Goal: Task Accomplishment & Management: Manage account settings

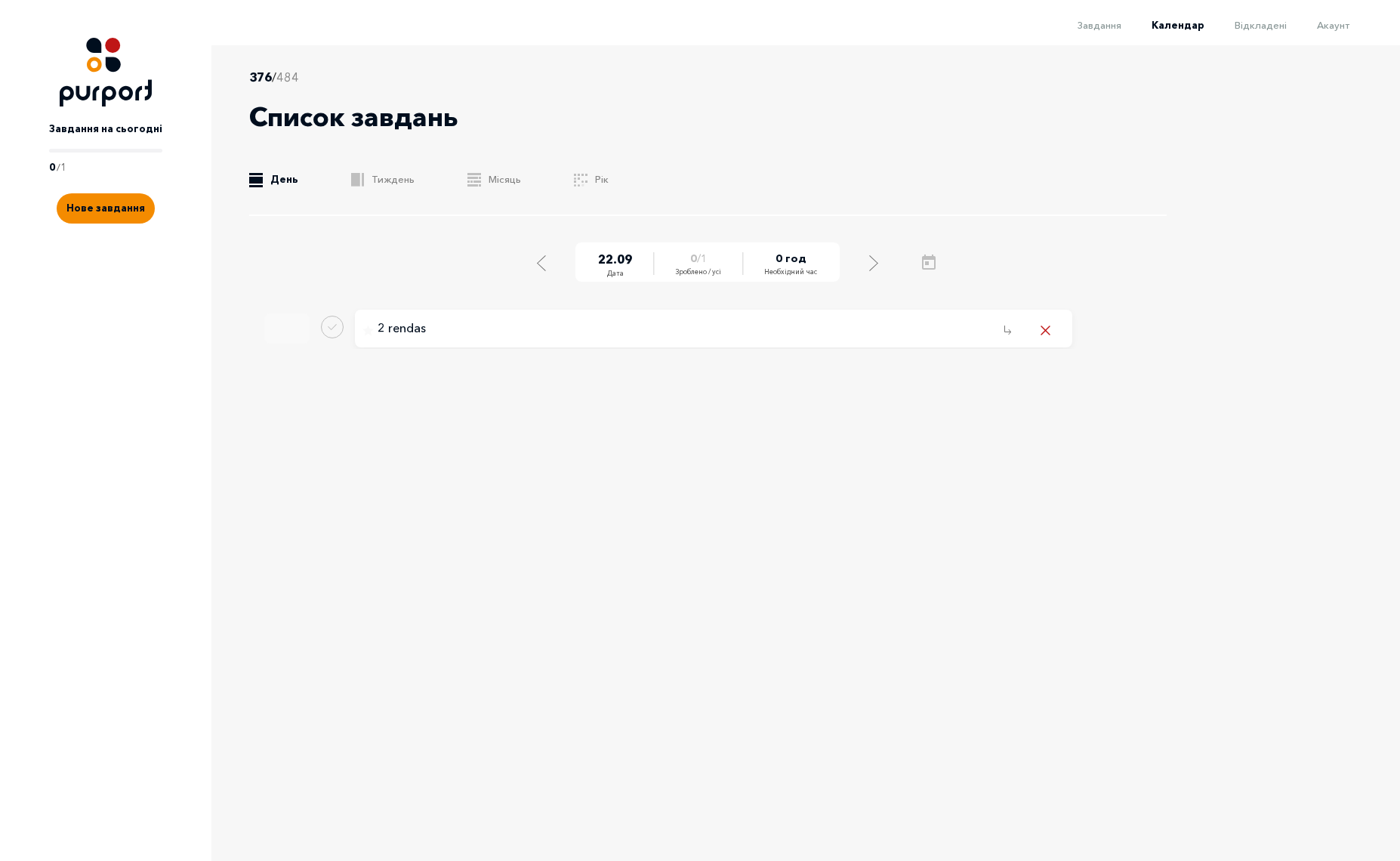
click at [1046, 330] on icon "Remove task" at bounding box center [1046, 330] width 8 height 8
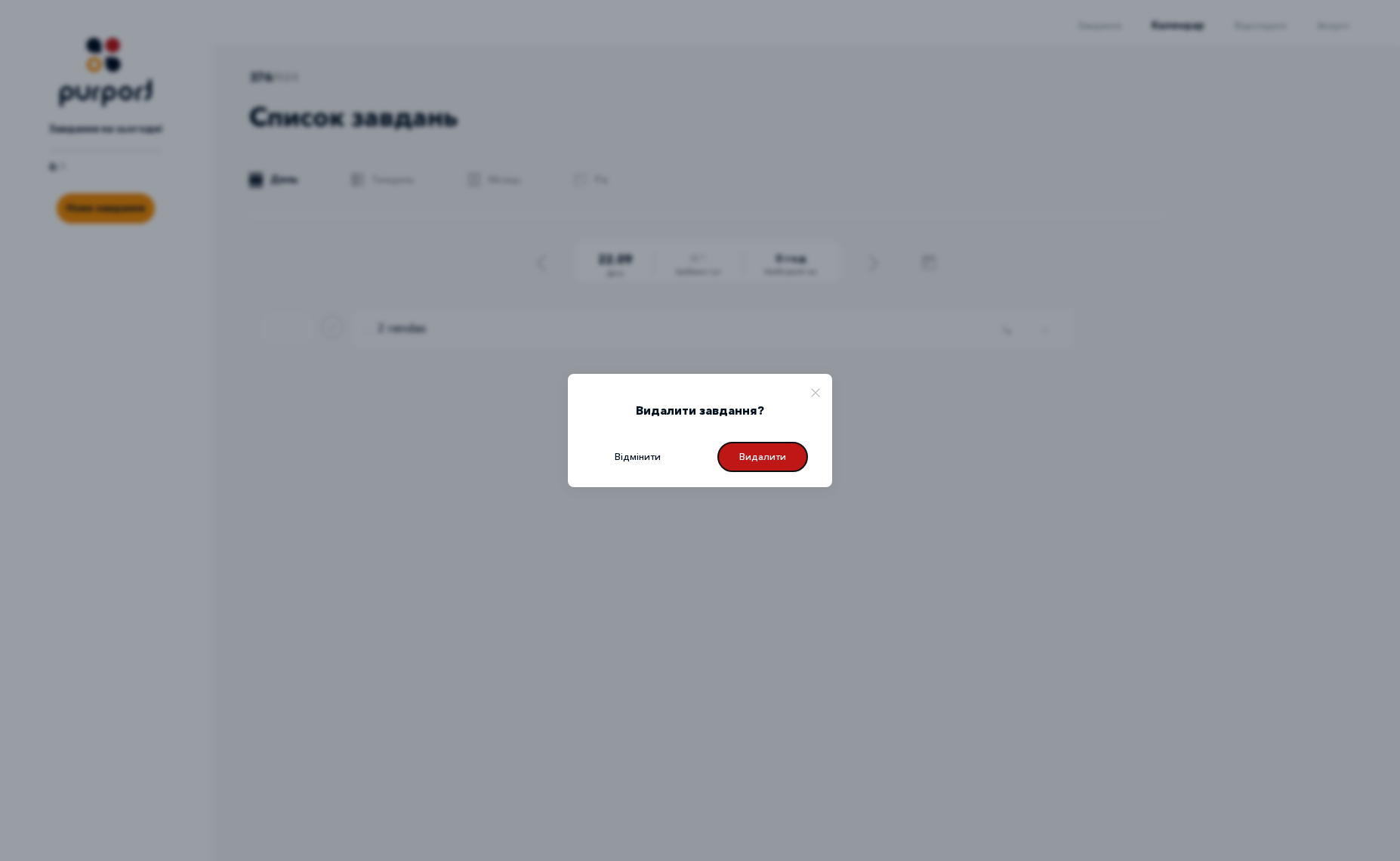
click at [771, 458] on button "Видалити" at bounding box center [763, 457] width 91 height 30
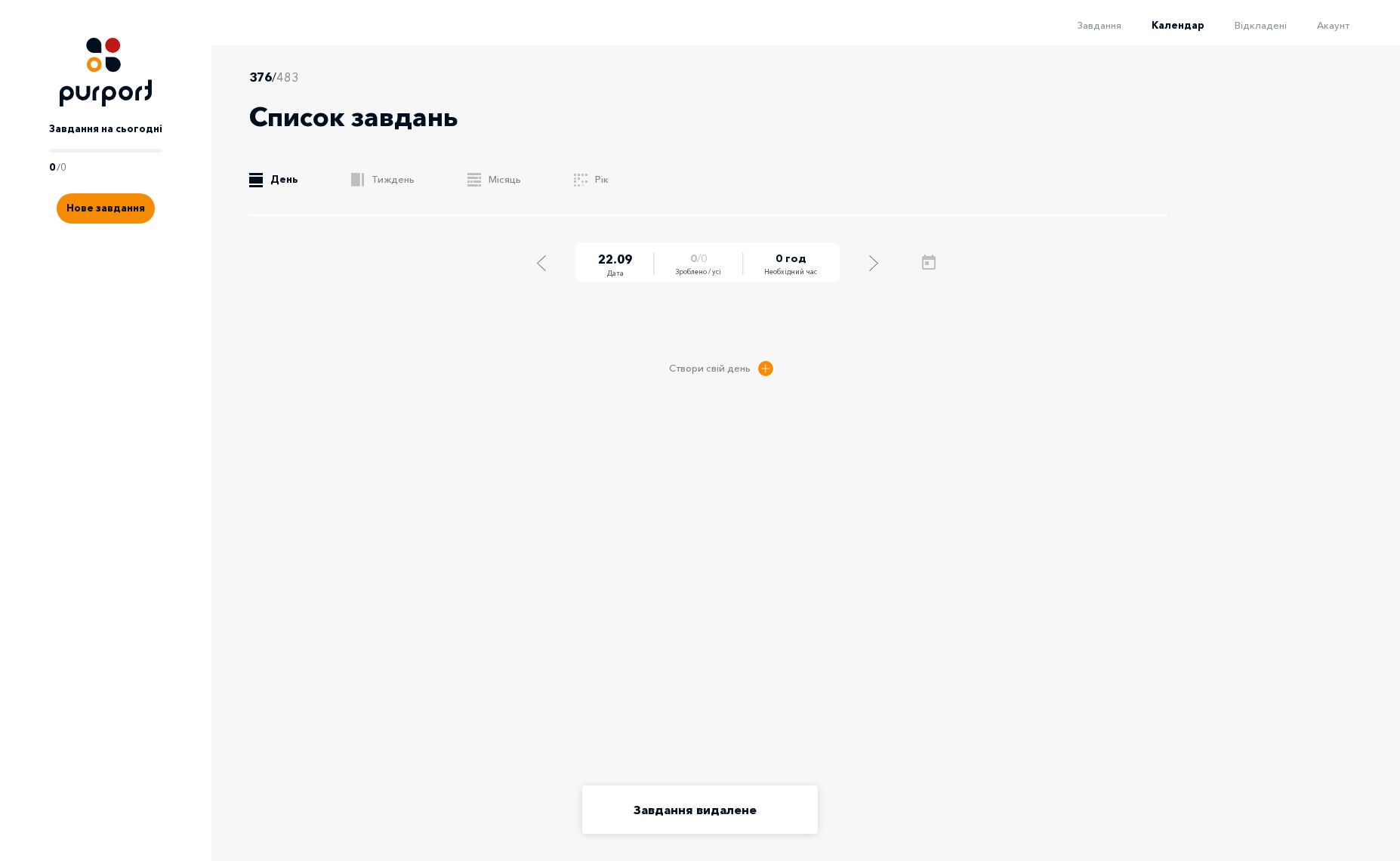
click at [384, 177] on link ".b{fill:#F48B00;} Тиждень" at bounding box center [382, 180] width 63 height 15
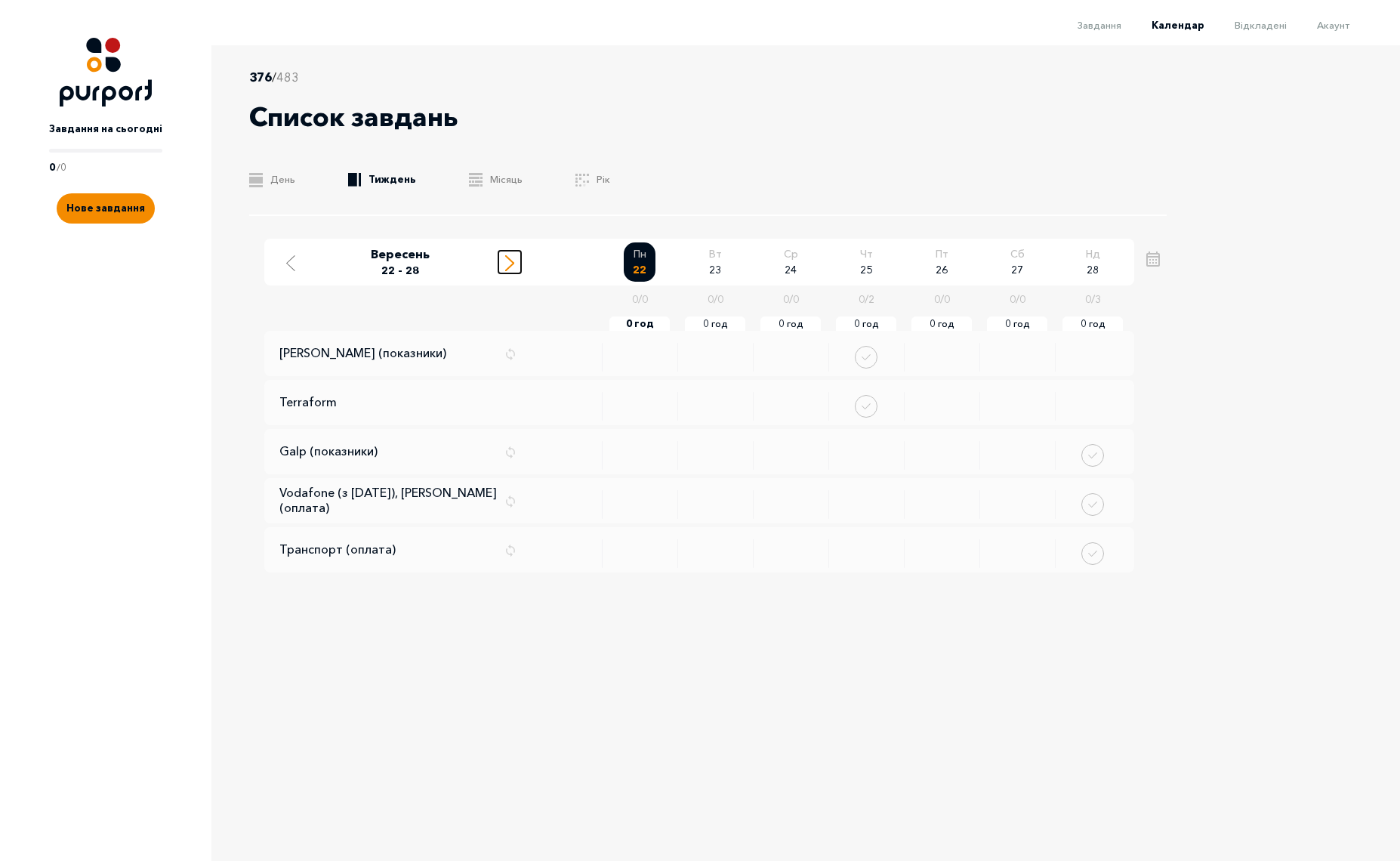
click at [514, 264] on div "Move to next week" at bounding box center [509, 262] width 13 height 19
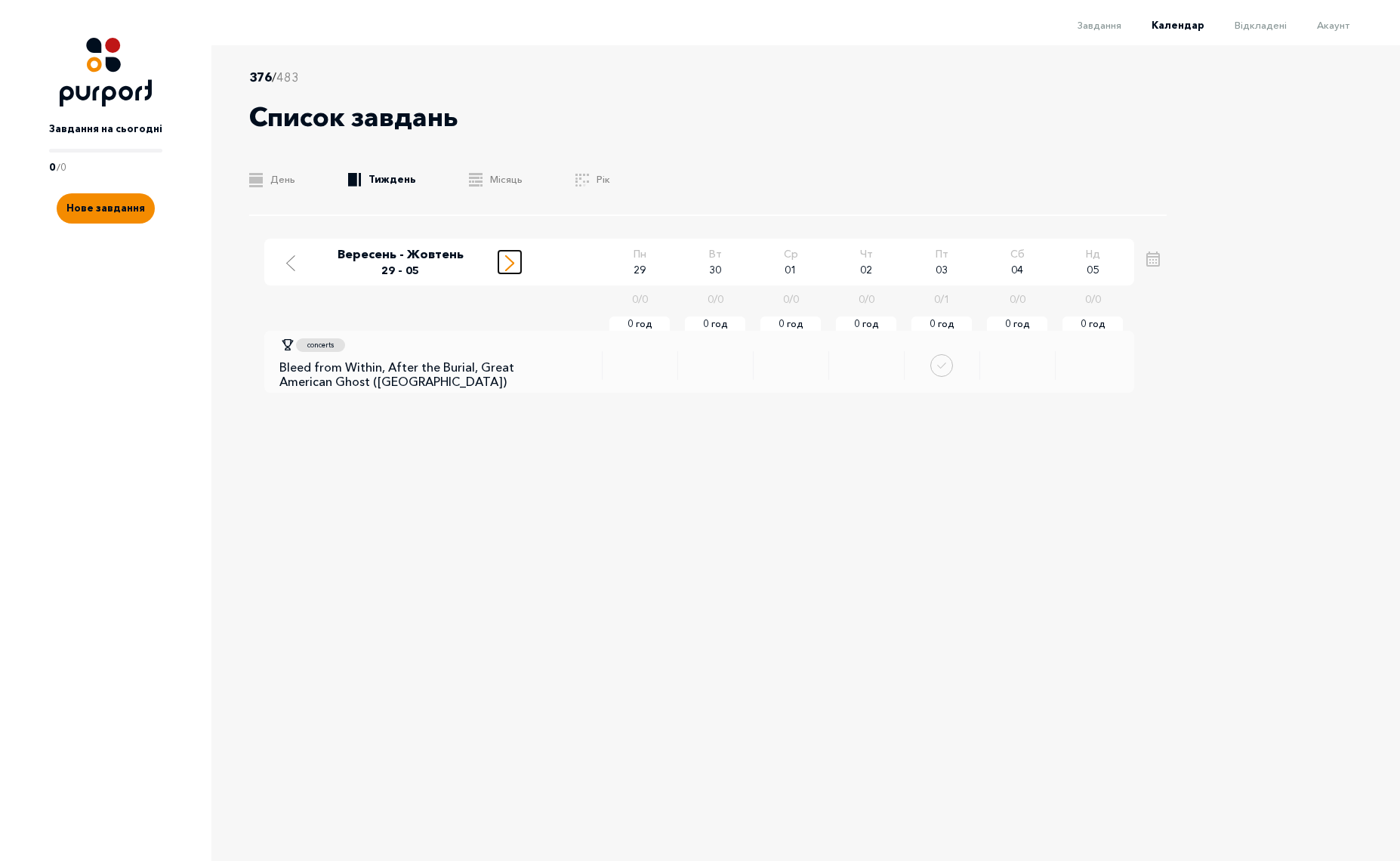
click at [510, 264] on icon "Move to next week" at bounding box center [510, 263] width 9 height 16
